Goal: Information Seeking & Learning: Learn about a topic

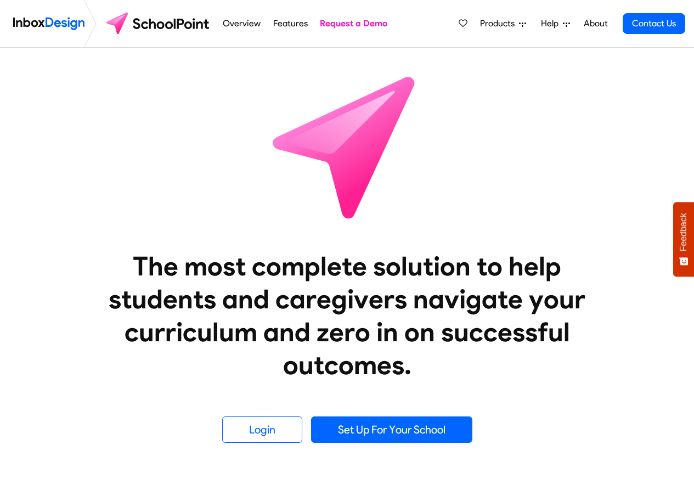
click at [594, 24] on link "About" at bounding box center [595, 24] width 30 height 22
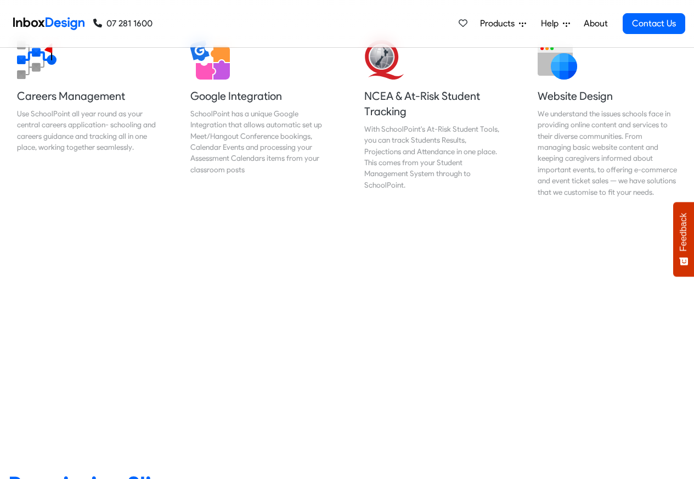
scroll to position [1119, 0]
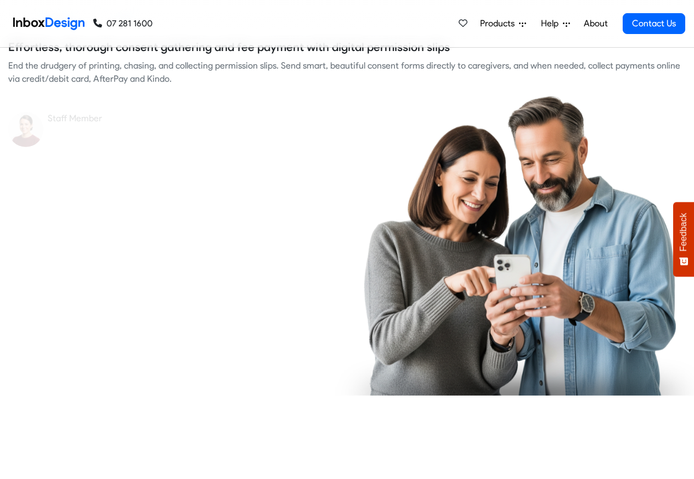
checkbox input "true"
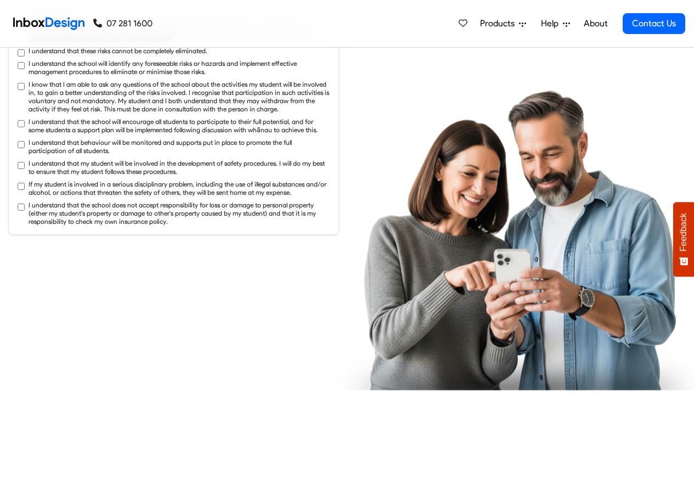
checkbox input "true"
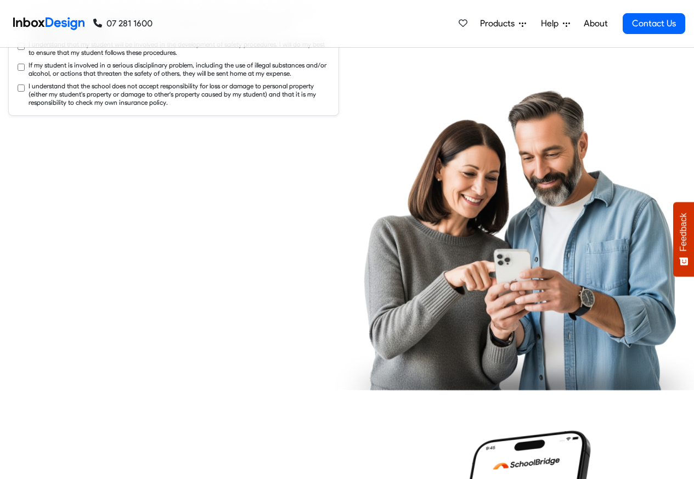
checkbox input "true"
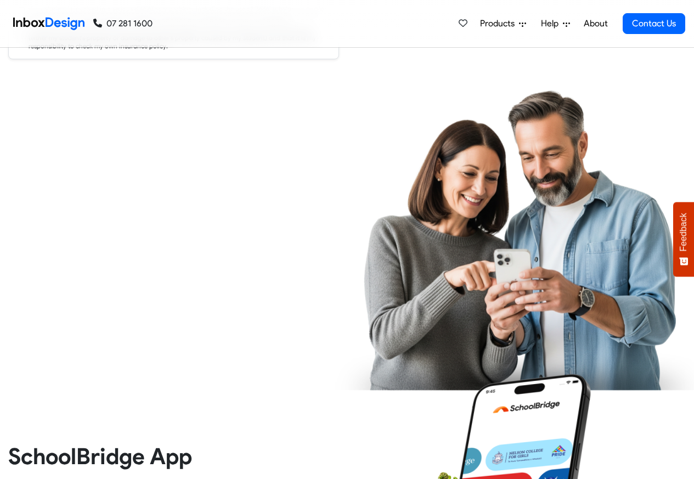
checkbox input "true"
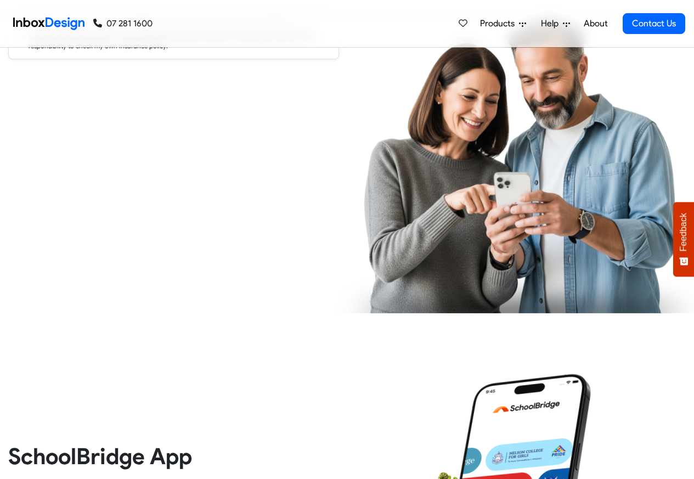
checkbox input "true"
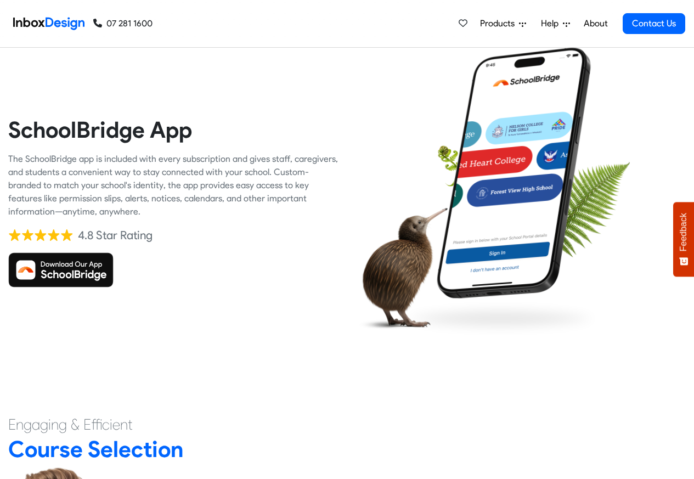
checkbox input "true"
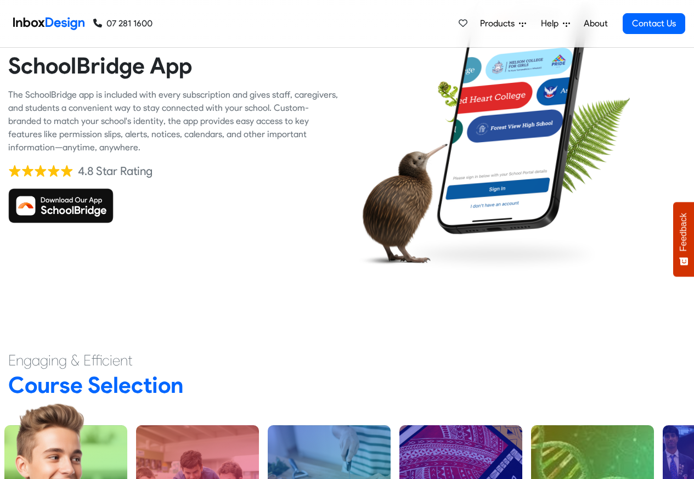
checkbox input "true"
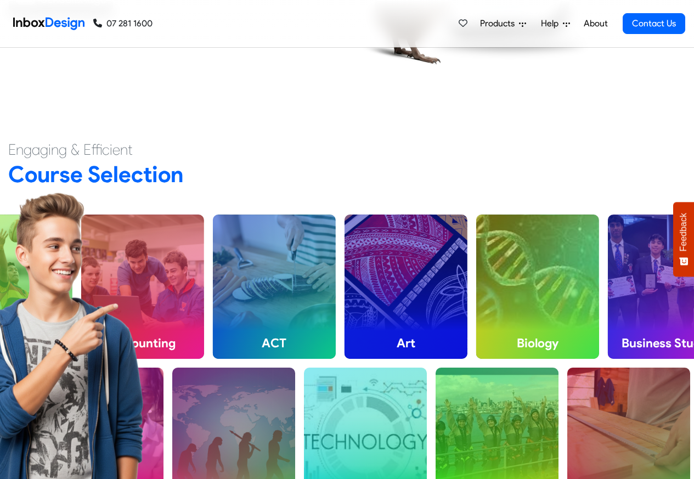
checkbox input "true"
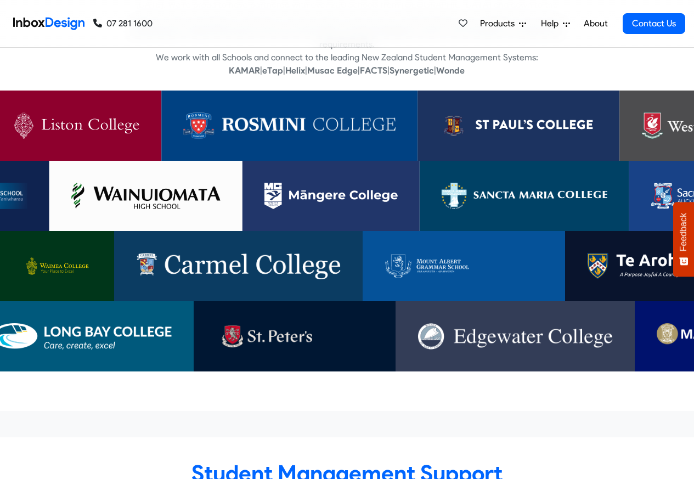
checkbox input "true"
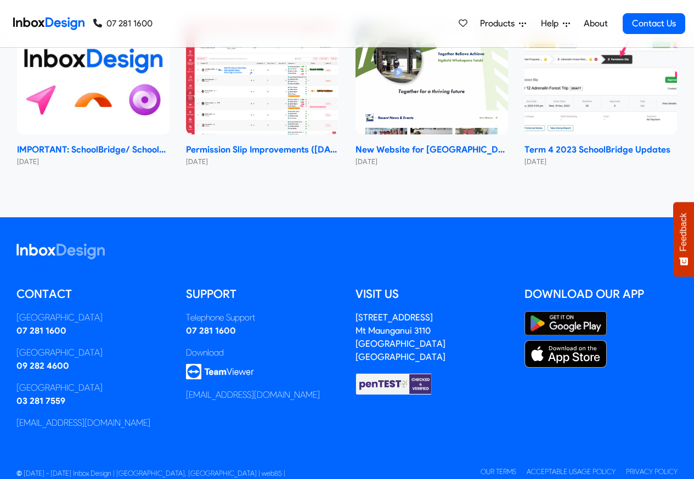
scroll to position [6549, 0]
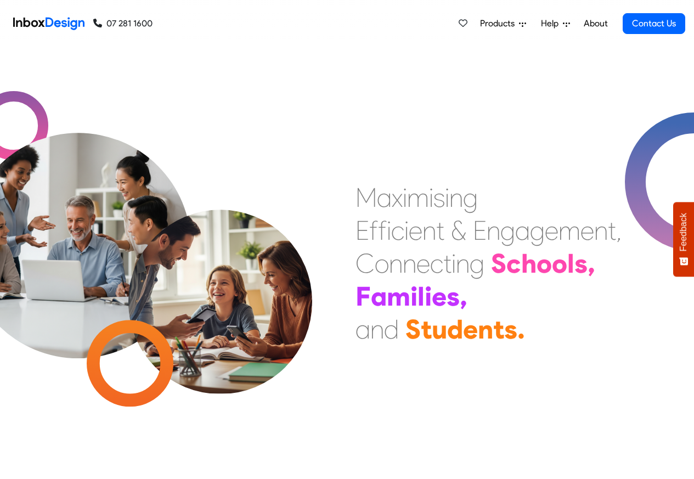
click at [595, 24] on link "About" at bounding box center [595, 24] width 30 height 22
